Goal: Information Seeking & Learning: Compare options

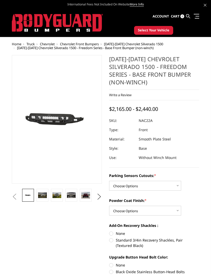
click at [198, 17] on link at bounding box center [195, 15] width 7 height 5
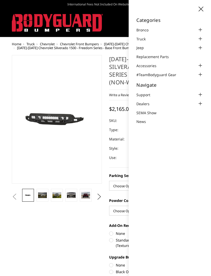
click at [203, 38] on div at bounding box center [200, 39] width 6 height 6
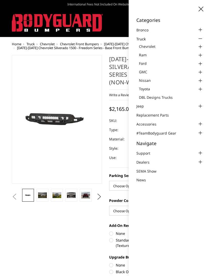
click at [158, 44] on link "Chevrolet" at bounding box center [171, 46] width 64 height 5
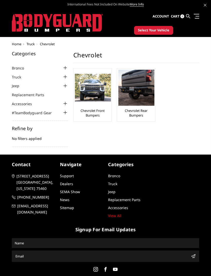
click at [151, 115] on link "Chevrolet Rear Bumpers" at bounding box center [135, 112] width 35 height 9
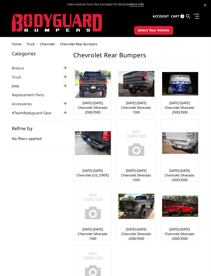
click at [99, 106] on link "[DATE]-[DATE] Chevrolet Silverado 2500/3500" at bounding box center [92, 108] width 35 height 14
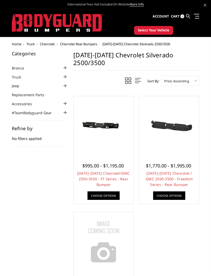
click at [175, 132] on img at bounding box center [169, 125] width 57 height 27
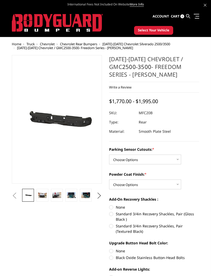
click at [43, 196] on img at bounding box center [42, 196] width 9 height 6
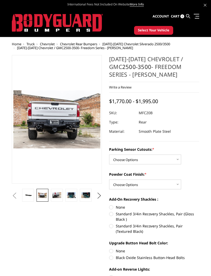
click at [66, 195] on link at bounding box center [71, 195] width 12 height 13
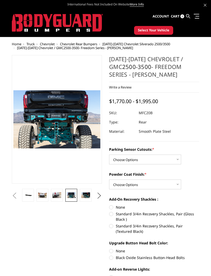
click at [88, 195] on img at bounding box center [85, 196] width 9 height 6
